Goal: Check status: Check status

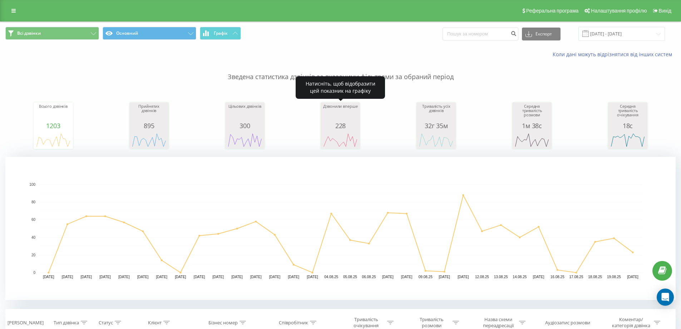
click at [331, 128] on div "228" at bounding box center [340, 125] width 36 height 7
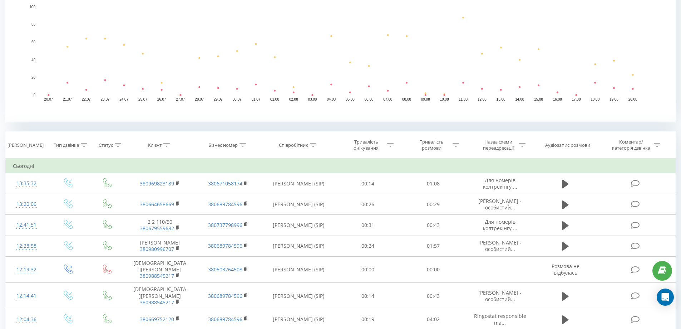
scroll to position [179, 0]
